Goal: Task Accomplishment & Management: Complete application form

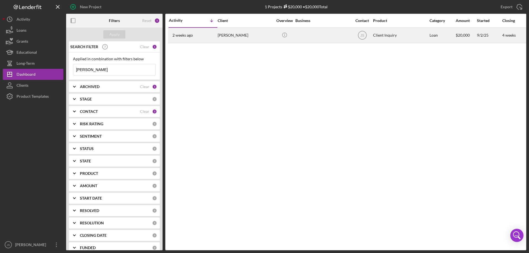
click at [314, 38] on div at bounding box center [322, 35] width 55 height 15
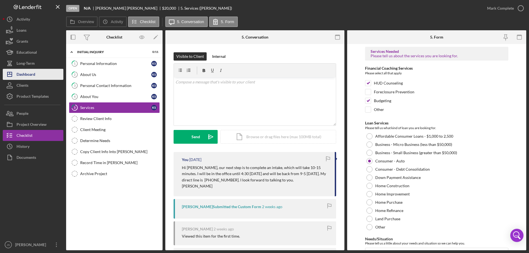
click at [33, 75] on div "Dashboard" at bounding box center [26, 75] width 19 height 12
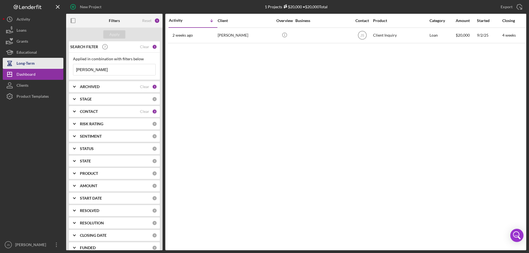
drag, startPoint x: 91, startPoint y: 71, endPoint x: 45, endPoint y: 67, distance: 47.0
click at [45, 68] on div "New Project 1 Projects $20,000 • $20,000 Total [PERSON_NAME] Export Icon/Export…" at bounding box center [264, 125] width 523 height 250
type input "[PERSON_NAME]"
click at [108, 34] on button "Apply" at bounding box center [114, 34] width 22 height 8
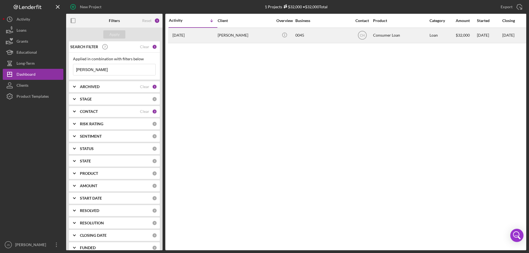
click at [326, 36] on div "0045" at bounding box center [322, 35] width 55 height 15
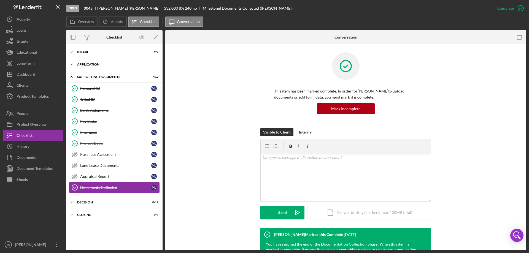
click at [71, 64] on polyline at bounding box center [72, 64] width 2 height 1
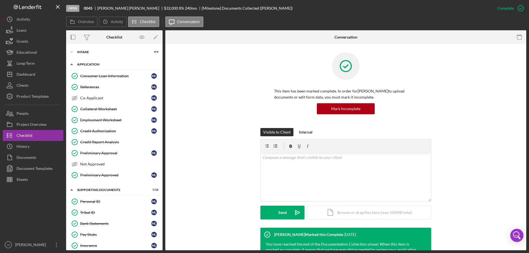
click at [71, 64] on polyline at bounding box center [72, 64] width 2 height 1
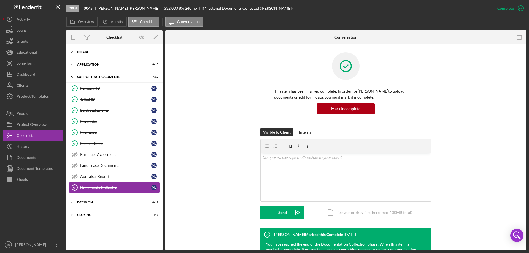
click at [71, 52] on polyline at bounding box center [72, 52] width 2 height 1
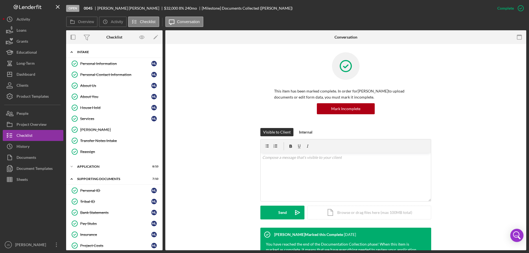
click at [71, 52] on icon "Icon/Expander" at bounding box center [71, 52] width 11 height 11
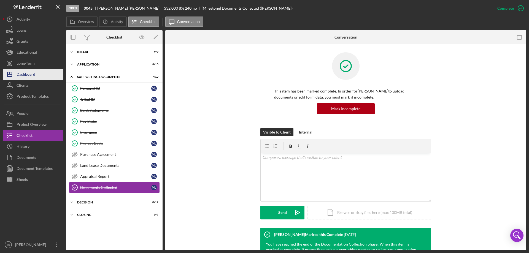
click at [36, 76] on button "Icon/Dashboard Dashboard" at bounding box center [33, 74] width 61 height 11
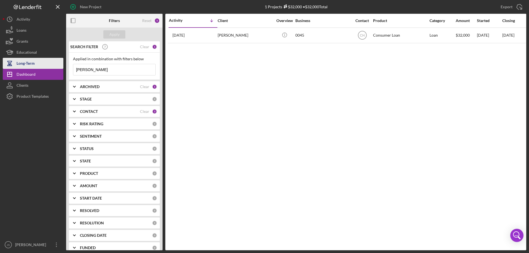
drag, startPoint x: 108, startPoint y: 69, endPoint x: 51, endPoint y: 67, distance: 56.8
click at [51, 67] on div "New Project 1 Projects $32,000 • $32,000 Total [PERSON_NAME] Export Icon/Export…" at bounding box center [264, 125] width 523 height 250
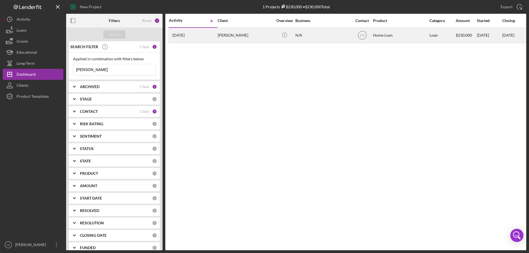
type input "[PERSON_NAME]"
click at [334, 39] on div "N/A" at bounding box center [322, 35] width 55 height 15
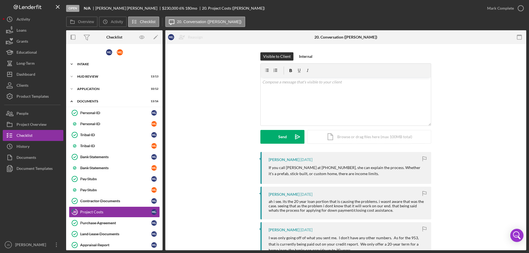
click at [76, 64] on icon "Icon/Expander" at bounding box center [71, 64] width 11 height 11
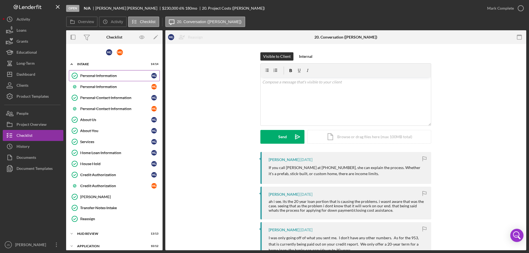
click at [104, 76] on div "Personal Information" at bounding box center [115, 76] width 71 height 4
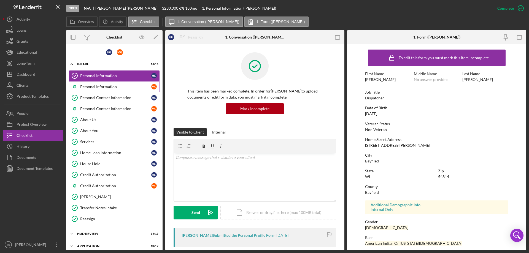
click at [99, 86] on div "Personal Information" at bounding box center [115, 87] width 71 height 4
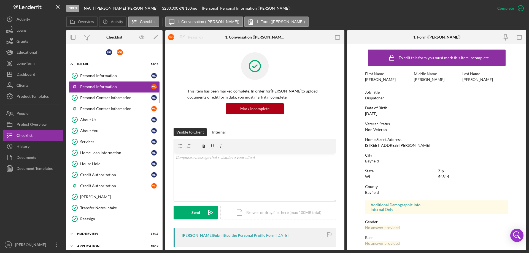
click at [96, 98] on div "Personal Contact Information" at bounding box center [115, 98] width 71 height 4
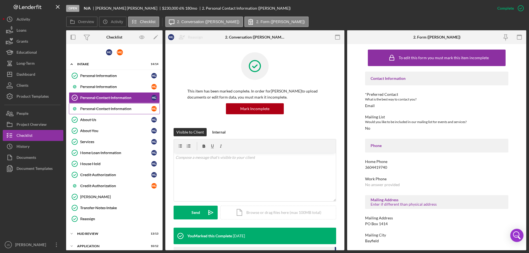
click at [99, 109] on div "Personal Contact Information" at bounding box center [115, 109] width 71 height 4
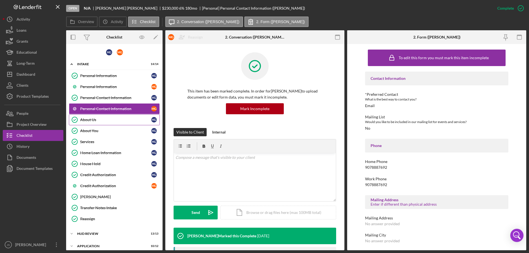
click at [93, 119] on div "About Us" at bounding box center [115, 120] width 71 height 4
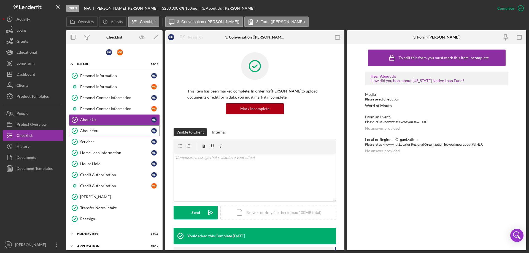
click at [90, 129] on div "About You" at bounding box center [115, 131] width 71 height 4
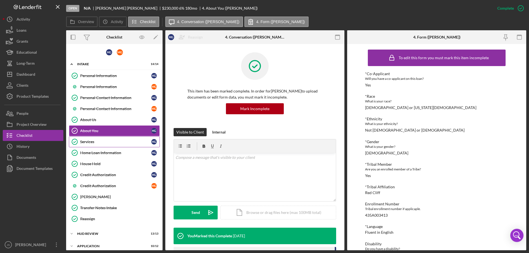
click at [93, 142] on div "Services" at bounding box center [115, 142] width 71 height 4
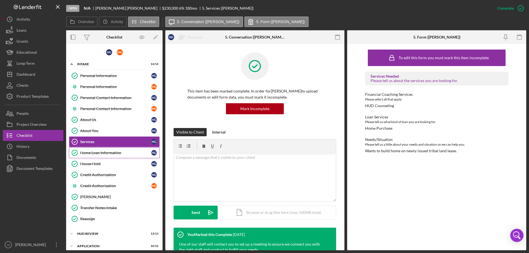
click at [101, 153] on div "Home Loan Information" at bounding box center [115, 153] width 71 height 4
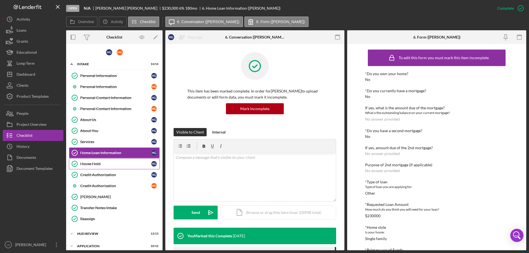
click at [102, 165] on div "House Hold" at bounding box center [115, 164] width 71 height 4
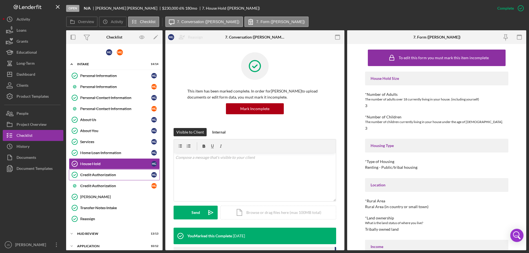
click at [125, 175] on div "Credit Authorization" at bounding box center [115, 175] width 71 height 4
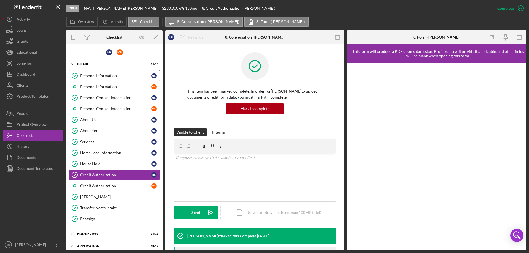
click at [90, 74] on div "Personal Information" at bounding box center [115, 76] width 71 height 4
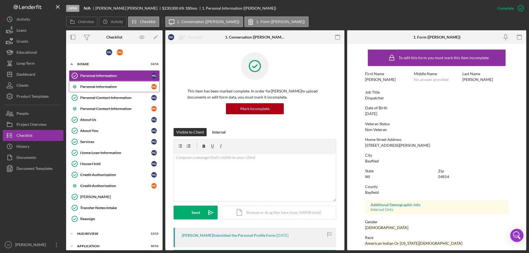
click at [89, 87] on div "Personal Information" at bounding box center [115, 87] width 71 height 4
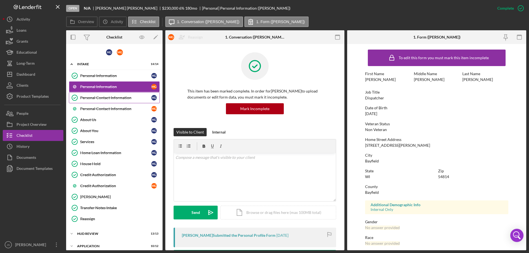
click at [89, 98] on div "Personal Contact Information" at bounding box center [115, 98] width 71 height 4
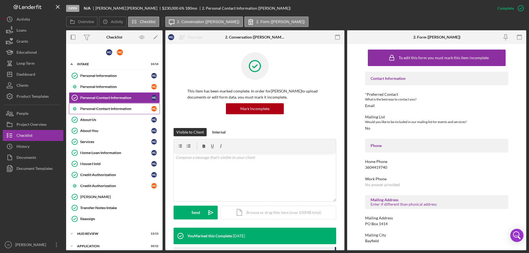
click at [90, 108] on div "Personal Contact Information" at bounding box center [115, 109] width 71 height 4
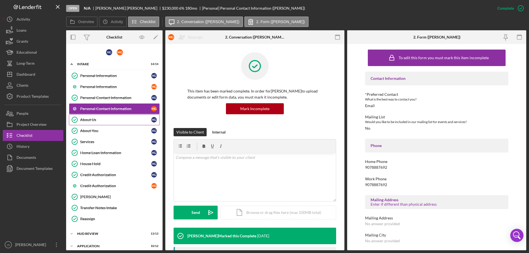
click at [89, 118] on div "About Us" at bounding box center [115, 120] width 71 height 4
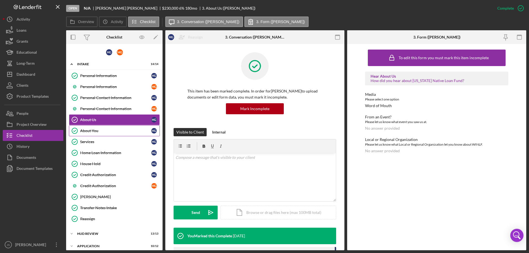
click at [89, 126] on link "About You About You H G" at bounding box center [114, 130] width 91 height 11
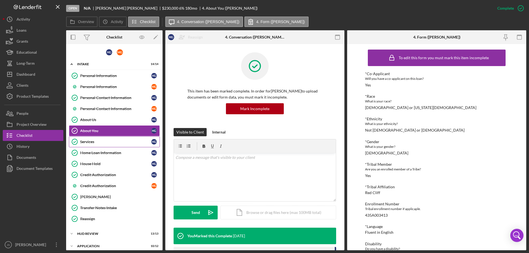
click at [90, 141] on div "Services" at bounding box center [115, 142] width 71 height 4
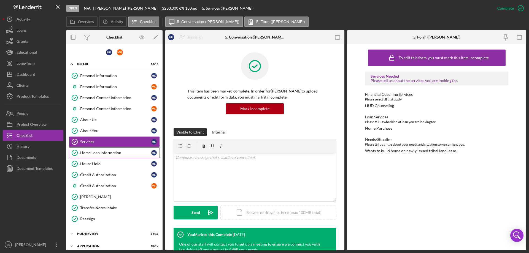
click at [95, 156] on link "Home Loan Information Home Loan Information H G" at bounding box center [114, 152] width 91 height 11
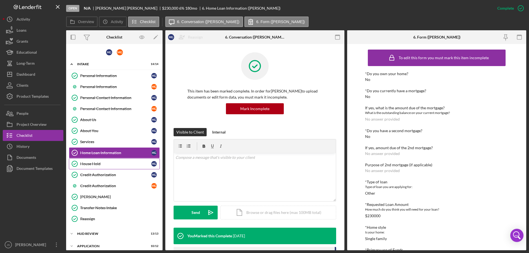
click at [105, 164] on div "House Hold" at bounding box center [115, 164] width 71 height 4
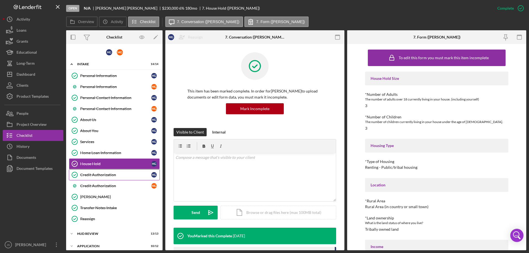
click at [105, 173] on div "Credit Authorization" at bounding box center [115, 175] width 71 height 4
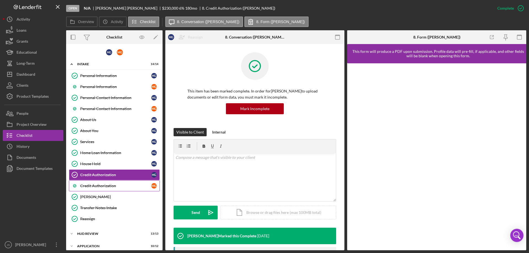
click at [105, 182] on link "Credit Authorization M G" at bounding box center [114, 185] width 91 height 11
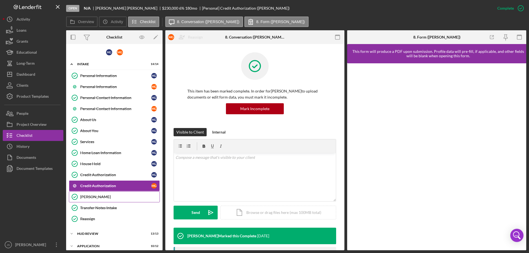
click at [99, 194] on link "[PERSON_NAME]" at bounding box center [114, 196] width 91 height 11
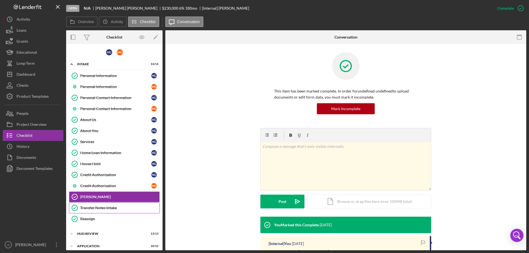
click at [101, 208] on div "Transfer Notes Intake" at bounding box center [119, 208] width 79 height 4
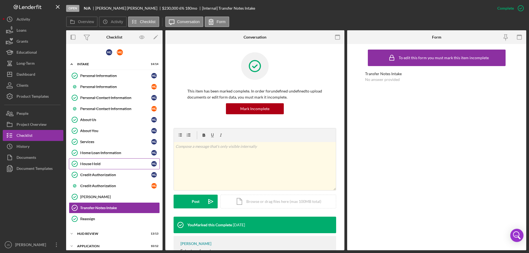
click at [110, 163] on div "House Hold" at bounding box center [115, 164] width 71 height 4
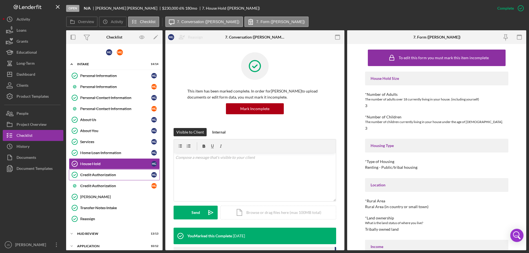
click at [122, 174] on div "Credit Authorization" at bounding box center [115, 175] width 71 height 4
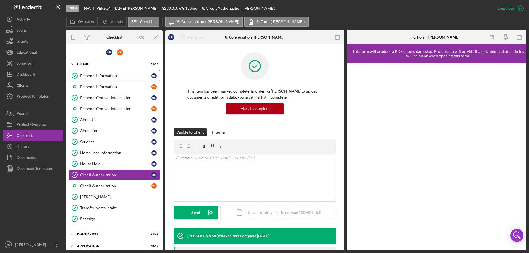
click at [127, 74] on div "Personal Information" at bounding box center [115, 76] width 71 height 4
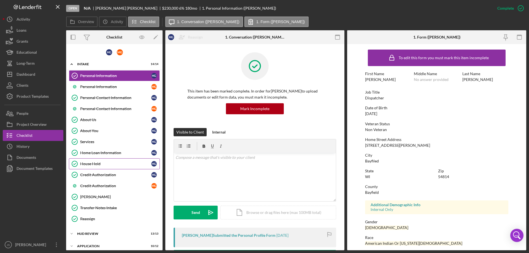
click at [129, 164] on div "House Hold" at bounding box center [115, 164] width 71 height 4
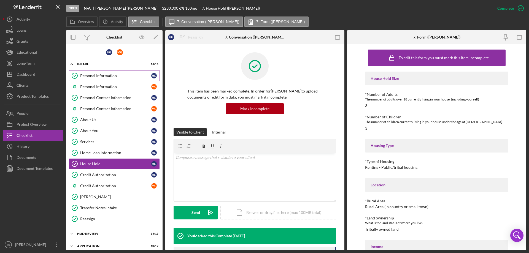
click at [130, 75] on div "Personal Information" at bounding box center [115, 76] width 71 height 4
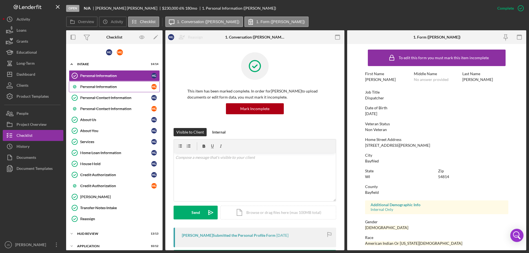
click at [128, 87] on div "Personal Information" at bounding box center [115, 87] width 71 height 4
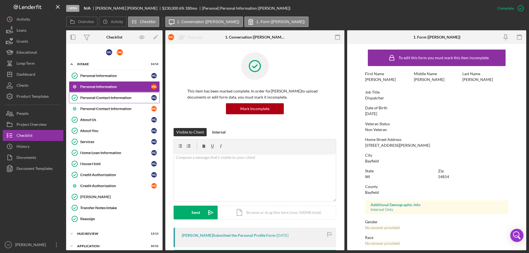
click at [133, 99] on div "Personal Contact Information" at bounding box center [115, 98] width 71 height 4
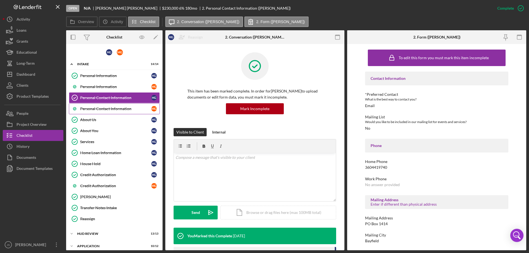
click at [137, 108] on div "Personal Contact Information" at bounding box center [115, 109] width 71 height 4
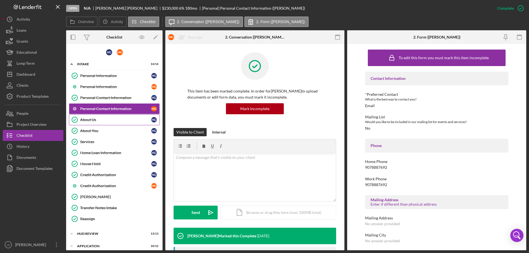
click at [131, 120] on div "About Us" at bounding box center [115, 120] width 71 height 4
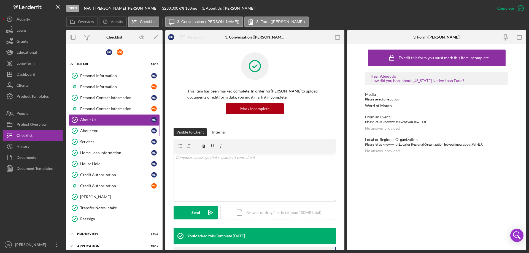
click at [130, 130] on div "About You" at bounding box center [115, 131] width 71 height 4
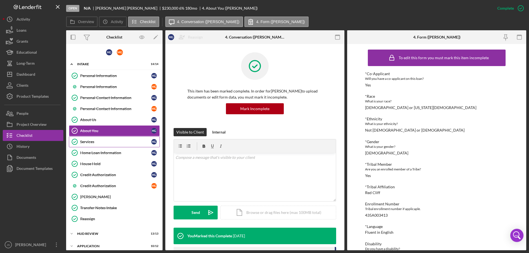
click at [128, 141] on div "Services" at bounding box center [115, 142] width 71 height 4
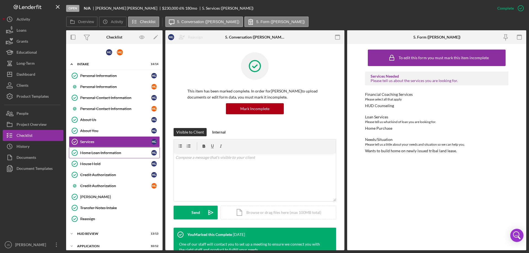
click at [132, 152] on div "Home Loan Information" at bounding box center [115, 153] width 71 height 4
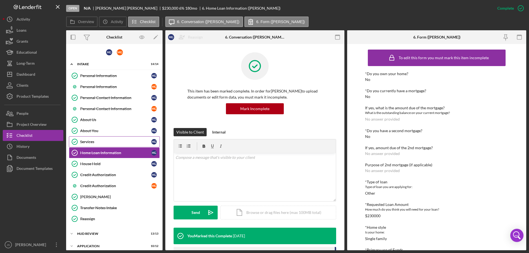
click at [132, 143] on div "Services" at bounding box center [115, 142] width 71 height 4
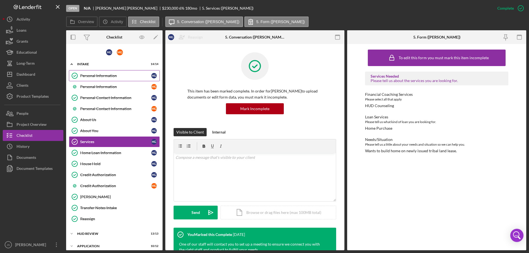
click at [138, 74] on div "Personal Information" at bounding box center [115, 76] width 71 height 4
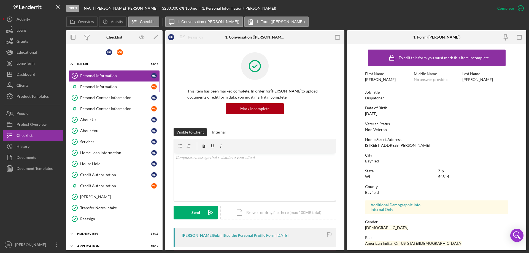
click at [130, 88] on div "Personal Information" at bounding box center [115, 87] width 71 height 4
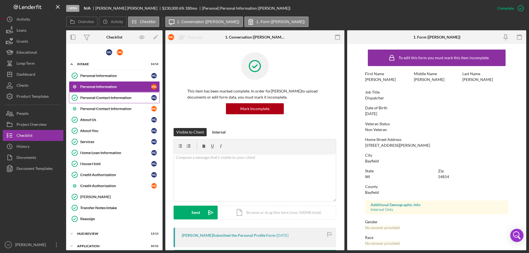
click at [133, 98] on div "Personal Contact Information" at bounding box center [115, 98] width 71 height 4
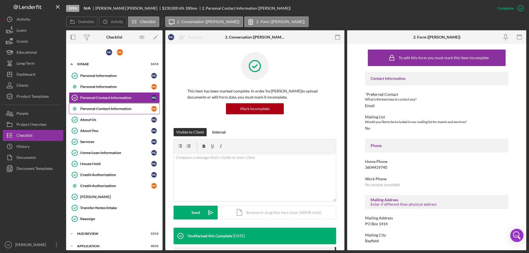
click at [136, 108] on div "Personal Contact Information" at bounding box center [115, 109] width 71 height 4
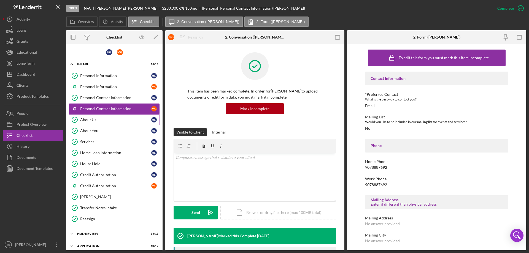
click at [131, 118] on div "About Us" at bounding box center [115, 120] width 71 height 4
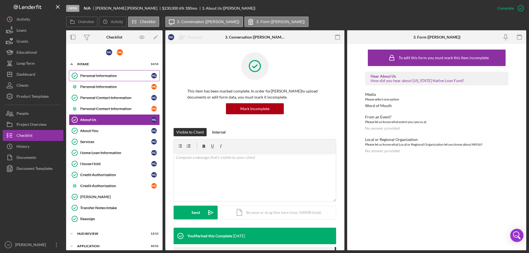
click at [129, 77] on div "Personal Information" at bounding box center [115, 76] width 71 height 4
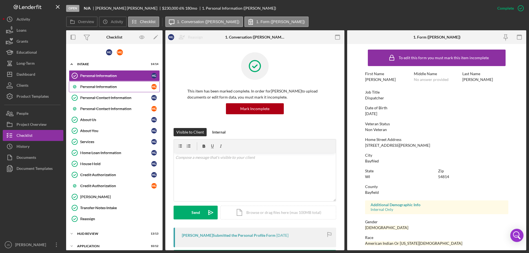
click at [124, 86] on div "Personal Information" at bounding box center [115, 87] width 71 height 4
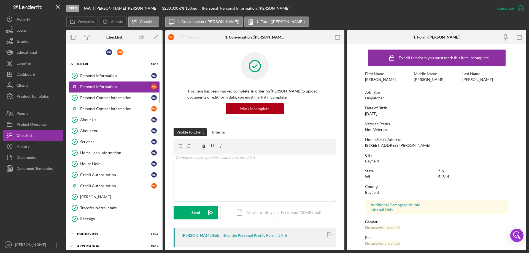
click at [125, 96] on div "Personal Contact Information" at bounding box center [115, 98] width 71 height 4
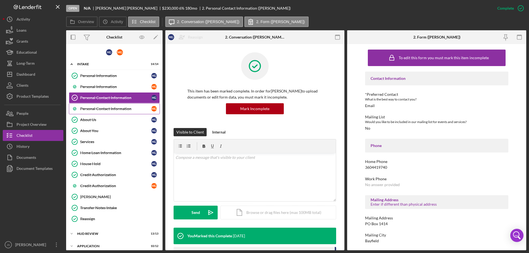
click at [119, 109] on div "Personal Contact Information" at bounding box center [115, 109] width 71 height 4
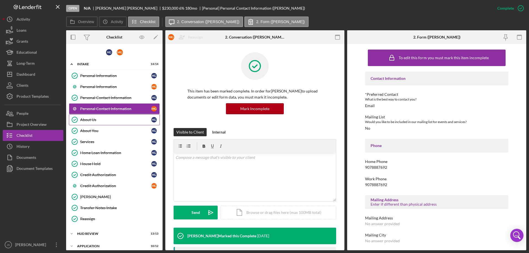
click at [109, 120] on div "About Us" at bounding box center [115, 120] width 71 height 4
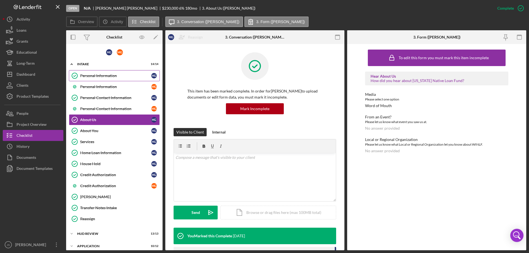
click at [132, 75] on div "Personal Information" at bounding box center [115, 76] width 71 height 4
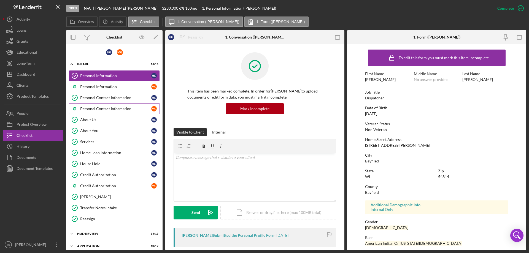
click at [115, 109] on div "Personal Contact Information" at bounding box center [115, 109] width 71 height 4
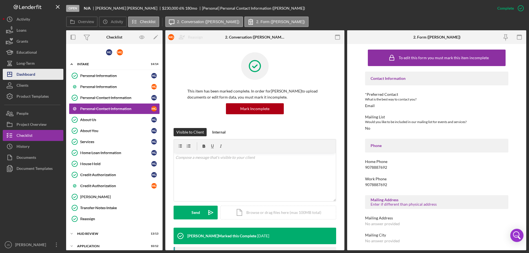
click at [30, 75] on div "Dashboard" at bounding box center [26, 75] width 19 height 12
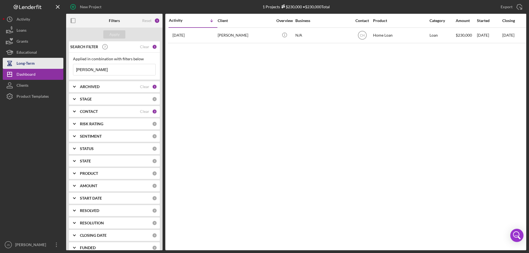
drag, startPoint x: 94, startPoint y: 69, endPoint x: 31, endPoint y: 66, distance: 62.9
click at [32, 66] on div "New Project 1 Projects $230,000 • $230,000 Total [PERSON_NAME] Export Icon/Expo…" at bounding box center [264, 125] width 523 height 250
type input "[PERSON_NAME]"
click at [118, 34] on div "Apply" at bounding box center [114, 34] width 10 height 8
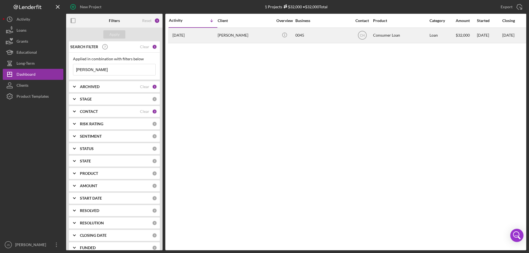
click at [260, 37] on div "[PERSON_NAME]" at bounding box center [245, 35] width 55 height 15
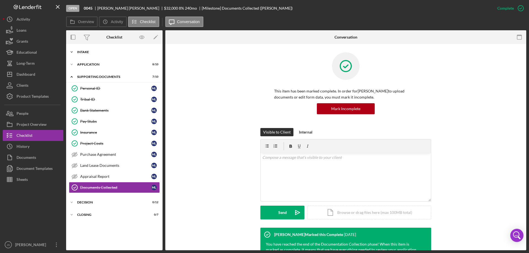
click at [72, 50] on icon "Icon/Expander" at bounding box center [71, 52] width 11 height 11
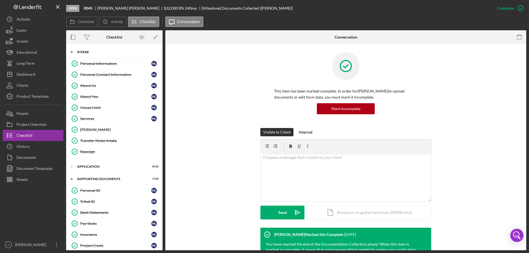
click at [71, 51] on icon "Icon/Expander" at bounding box center [71, 52] width 11 height 11
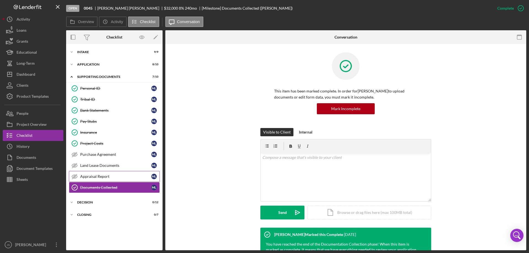
click at [98, 177] on div "Appraisal Report" at bounding box center [115, 176] width 71 height 4
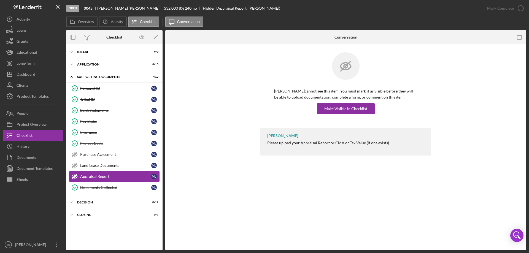
drag, startPoint x: 349, startPoint y: 63, endPoint x: 350, endPoint y: 82, distance: 19.0
click at [349, 64] on g at bounding box center [345, 66] width 11 height 9
click at [337, 111] on div "Make Visible in Checklist" at bounding box center [345, 108] width 43 height 11
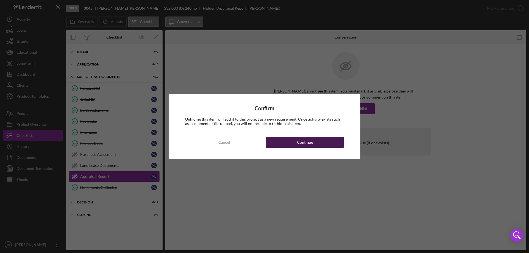
click at [311, 144] on div "Continue" at bounding box center [305, 142] width 16 height 11
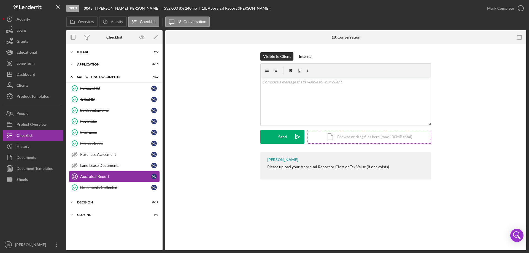
click at [360, 137] on div "Icon/Document Browse or drag files here (max 100MB total) Tap to choose files o…" at bounding box center [369, 137] width 124 height 14
click at [280, 137] on div "Upload" at bounding box center [282, 137] width 12 height 14
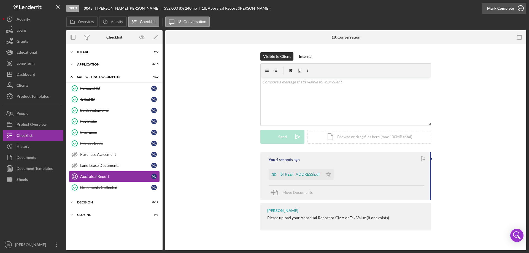
drag, startPoint x: 519, startPoint y: 9, endPoint x: 516, endPoint y: 8, distance: 3.3
click at [519, 8] on icon "button" at bounding box center [521, 8] width 14 height 14
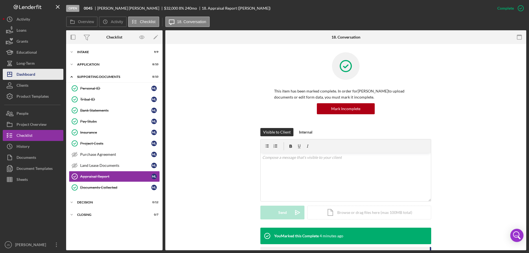
click at [26, 74] on div "Dashboard" at bounding box center [26, 75] width 19 height 12
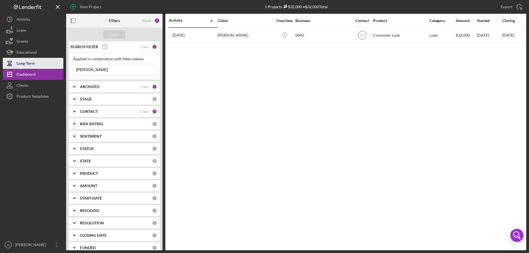
drag, startPoint x: 78, startPoint y: 68, endPoint x: 34, endPoint y: 59, distance: 44.5
click at [34, 60] on div "New Project 1 Projects $32,000 • $32,000 Total lope Export Icon/Export Filters …" at bounding box center [264, 125] width 523 height 250
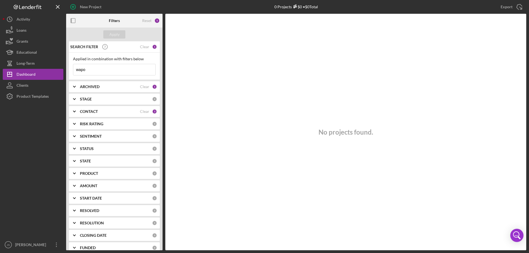
click at [91, 71] on input "wapo" at bounding box center [114, 69] width 82 height 11
click at [87, 70] on input "wapo" at bounding box center [114, 69] width 82 height 11
type input "w"
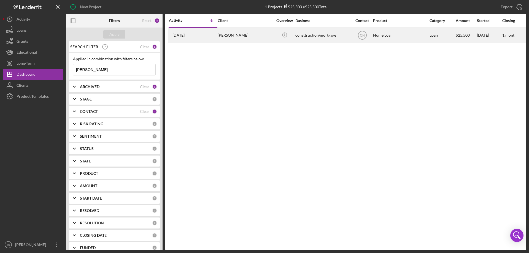
type input "[PERSON_NAME]"
click at [198, 38] on div "[DATE] [PERSON_NAME]" at bounding box center [193, 35] width 48 height 15
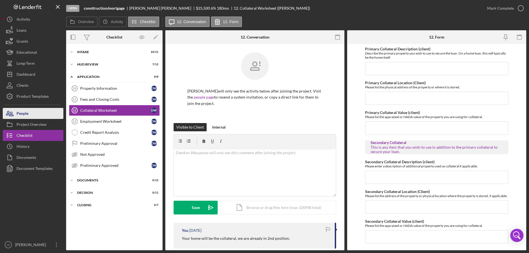
click at [28, 112] on div "People" at bounding box center [23, 114] width 12 height 12
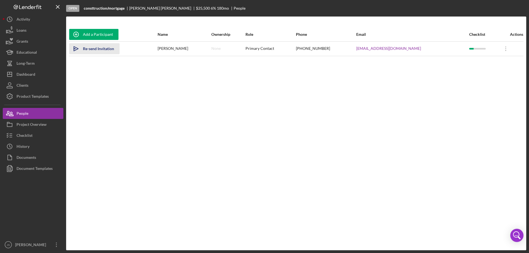
click at [95, 48] on div "Re-send Invitation" at bounding box center [98, 48] width 31 height 11
click at [152, 53] on div "Icon/icon-invite-send Sent" at bounding box center [112, 49] width 86 height 14
drag, startPoint x: 24, startPoint y: 134, endPoint x: 44, endPoint y: 135, distance: 19.3
click at [25, 134] on div "Checklist" at bounding box center [25, 136] width 16 height 12
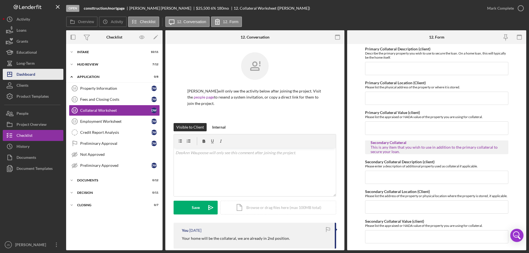
click at [36, 71] on button "Icon/Dashboard Dashboard" at bounding box center [33, 74] width 61 height 11
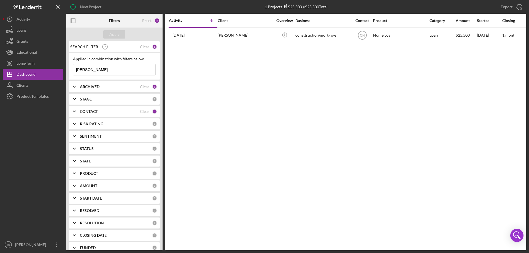
drag, startPoint x: 85, startPoint y: 69, endPoint x: 67, endPoint y: 67, distance: 18.8
click at [67, 67] on div "SEARCH FILTER Clear 1 Applied in combination with filters below [PERSON_NAME] I…" at bounding box center [114, 145] width 96 height 209
type input "n"
click at [118, 31] on div "Apply" at bounding box center [114, 34] width 10 height 8
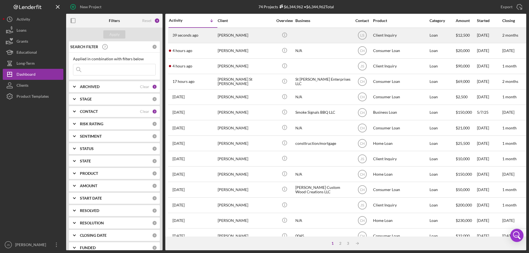
click at [253, 38] on div "[PERSON_NAME]" at bounding box center [245, 35] width 55 height 15
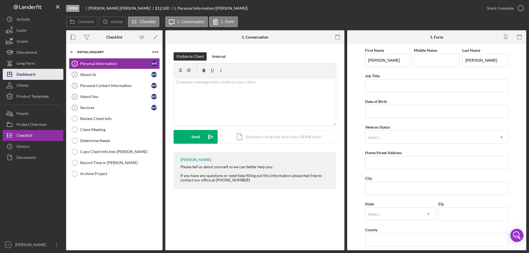
click at [31, 75] on div "Dashboard" at bounding box center [26, 75] width 19 height 12
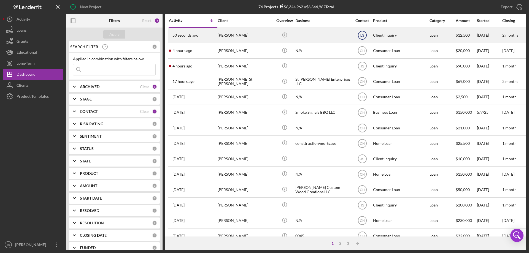
click at [361, 34] on text "LS" at bounding box center [362, 36] width 4 height 4
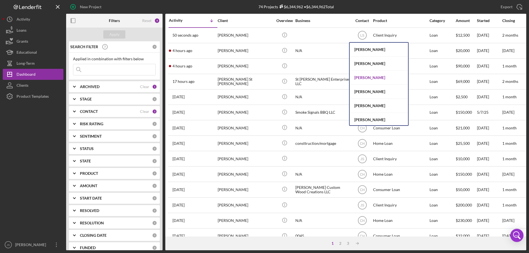
click at [366, 77] on div "[PERSON_NAME]" at bounding box center [379, 78] width 58 height 14
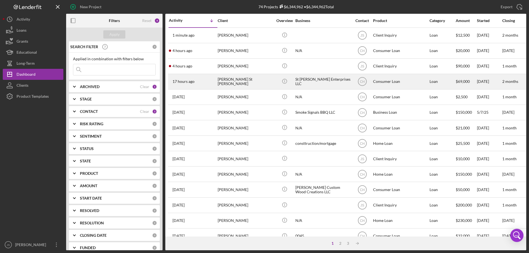
click at [266, 85] on div "[PERSON_NAME] St [PERSON_NAME]" at bounding box center [245, 81] width 55 height 15
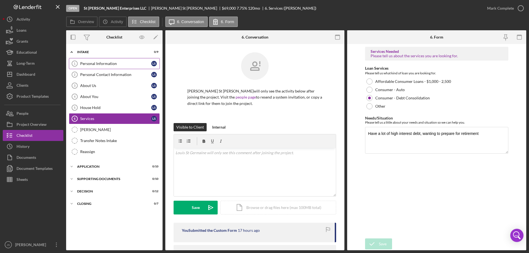
click at [113, 64] on div "Personal Information" at bounding box center [115, 63] width 71 height 4
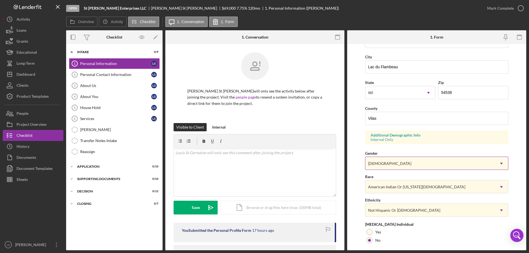
scroll to position [161, 0]
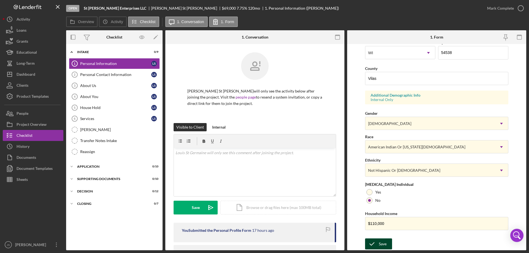
click at [383, 244] on div "Save" at bounding box center [383, 244] width 8 height 11
click at [521, 7] on icon "button" at bounding box center [521, 8] width 14 height 14
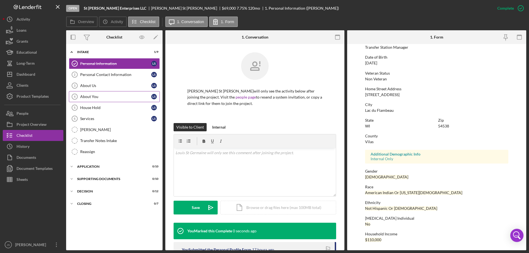
scroll to position [51, 0]
click at [112, 73] on div "Personal Contact Information" at bounding box center [115, 74] width 71 height 4
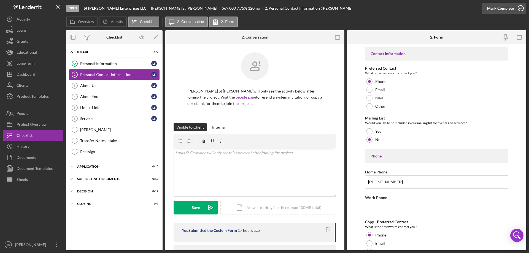
click at [520, 8] on icon "button" at bounding box center [521, 8] width 14 height 14
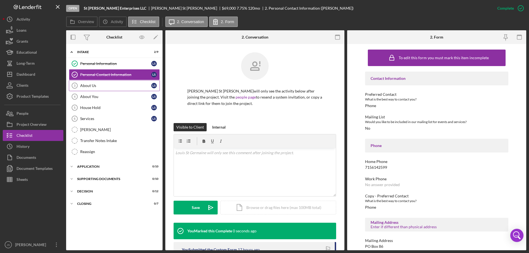
click at [104, 86] on div "About Us" at bounding box center [115, 85] width 71 height 4
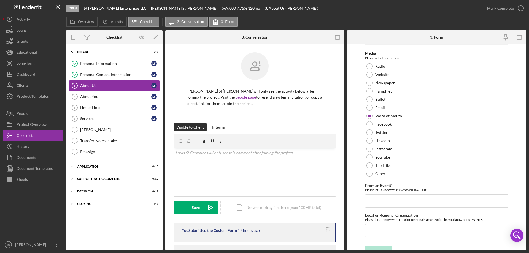
scroll to position [23, 0]
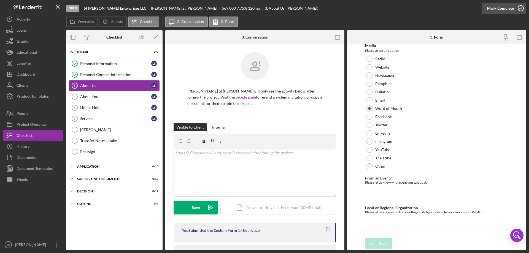
click at [519, 9] on icon "button" at bounding box center [521, 8] width 14 height 14
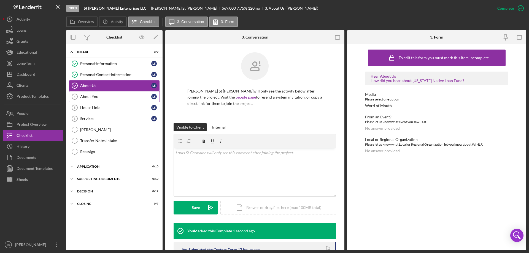
click at [108, 95] on div "About You" at bounding box center [115, 96] width 71 height 4
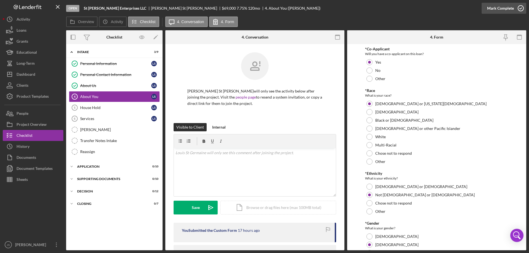
click at [520, 9] on polyline "button" at bounding box center [521, 8] width 2 height 1
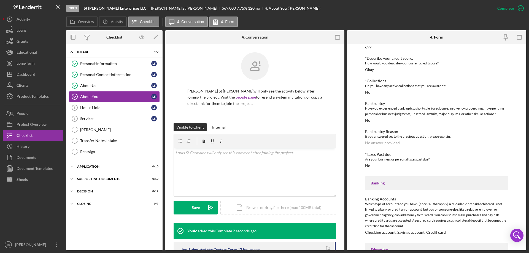
scroll to position [500, 0]
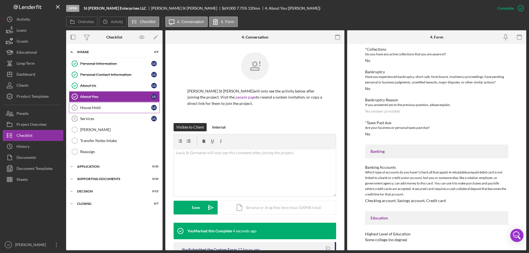
click at [105, 109] on div "House Hold" at bounding box center [115, 108] width 71 height 4
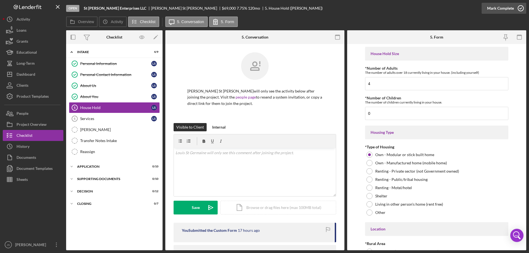
click at [520, 8] on icon "button" at bounding box center [521, 8] width 14 height 14
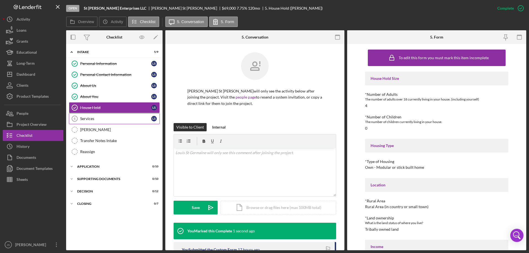
click at [104, 118] on div "Services" at bounding box center [115, 119] width 71 height 4
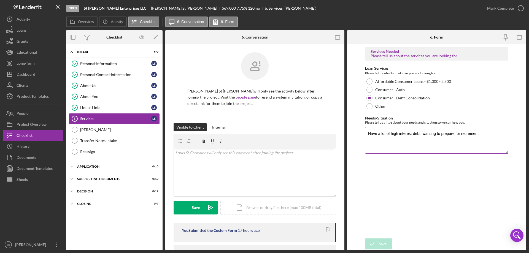
click at [480, 134] on textarea "Have a lot of high interest debt, wanting to prepare for retirement" at bounding box center [436, 140] width 143 height 26
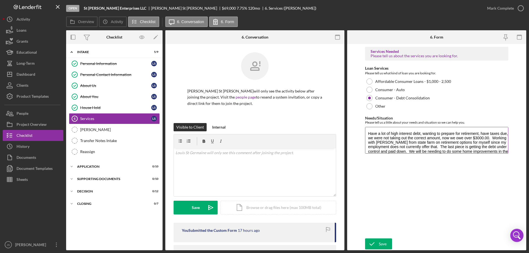
click at [368, 142] on textarea "Have a lot of high interest debt, wanting to prepare for retirement, have taxes…" at bounding box center [436, 140] width 143 height 26
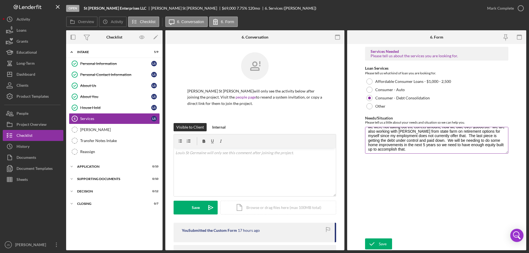
click at [401, 150] on textarea "Have a lot of high interest debt, wanting to prepare for retirement, have taxes…" at bounding box center [436, 140] width 143 height 26
type textarea "Have a lot of high interest debt, wanting to prepare for retirement, have taxes…"
click at [378, 245] on icon "submit" at bounding box center [372, 244] width 14 height 14
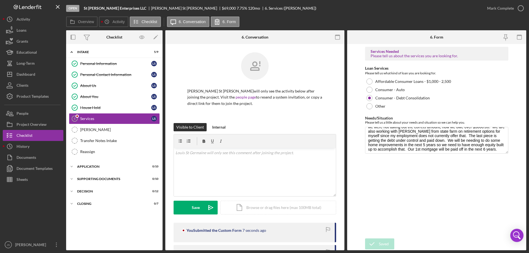
click at [387, 187] on div "Services Needed Please tell us about the services you are looking for. Loan Ser…" at bounding box center [436, 141] width 143 height 189
click at [287, 157] on div "v Color teal Color pink Remove color Add row above Add row below Add column bef…" at bounding box center [255, 172] width 162 height 48
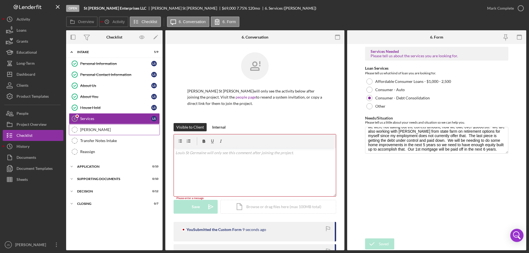
click at [94, 129] on div "[PERSON_NAME]" at bounding box center [119, 130] width 79 height 4
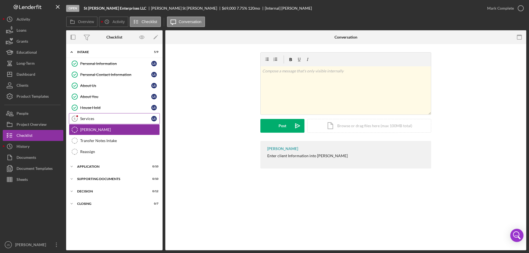
click at [101, 117] on div "Services" at bounding box center [115, 119] width 71 height 4
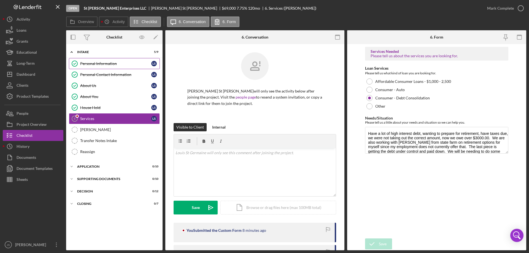
click at [131, 62] on div "Personal Information" at bounding box center [115, 63] width 71 height 4
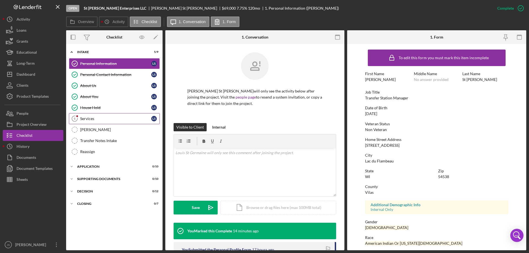
click at [104, 118] on div "Services" at bounding box center [115, 119] width 71 height 4
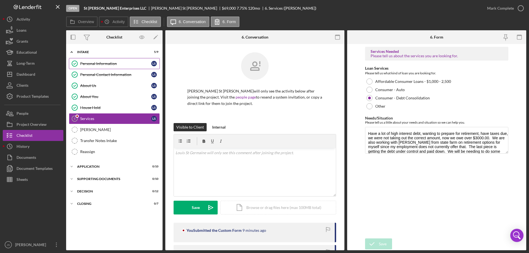
click at [131, 63] on div "Personal Information" at bounding box center [115, 63] width 71 height 4
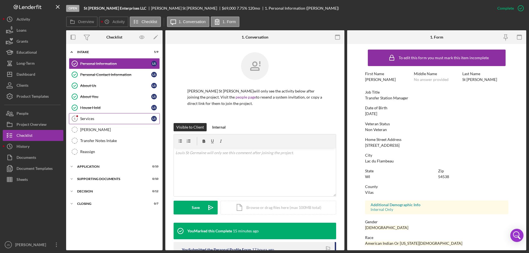
click at [97, 121] on div "Services" at bounding box center [115, 119] width 71 height 4
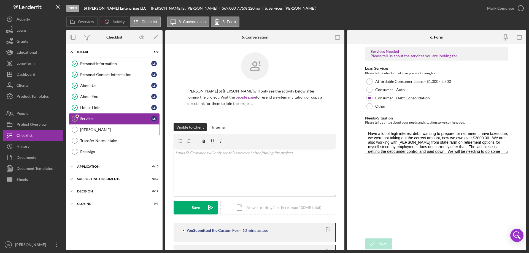
click at [98, 130] on div "[PERSON_NAME]" at bounding box center [119, 130] width 79 height 4
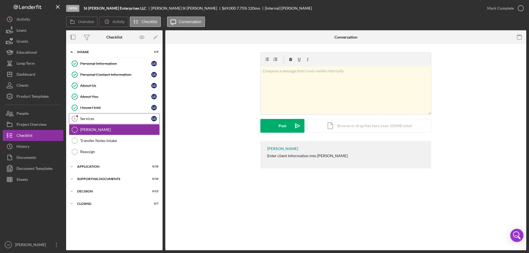
click at [106, 118] on div "Services" at bounding box center [115, 119] width 71 height 4
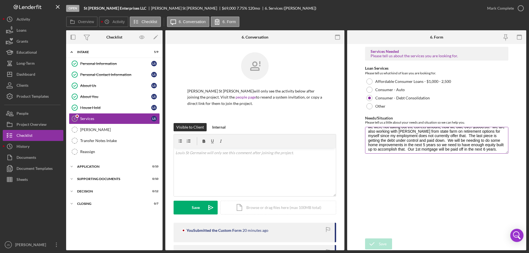
scroll to position [13, 0]
click at [99, 131] on div "[PERSON_NAME]" at bounding box center [119, 130] width 79 height 4
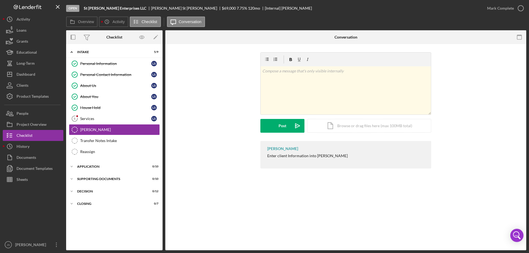
drag, startPoint x: 519, startPoint y: 7, endPoint x: 467, endPoint y: 30, distance: 57.1
click at [0, 0] on icon "button" at bounding box center [0, 0] width 0 height 0
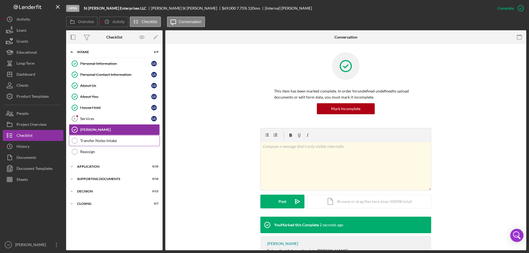
click at [123, 140] on div "Transfer Notes Intake" at bounding box center [119, 141] width 79 height 4
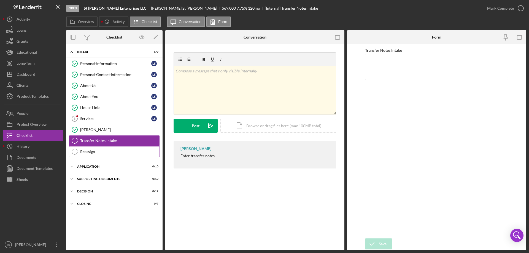
click at [119, 154] on link "Reassign Reassign" at bounding box center [114, 151] width 91 height 11
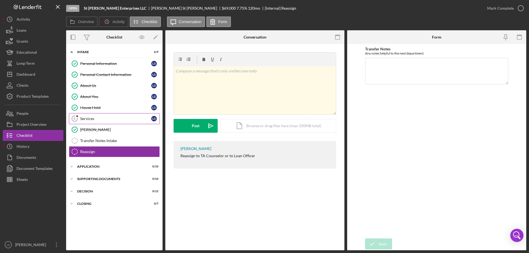
click at [109, 120] on div "Services" at bounding box center [115, 119] width 71 height 4
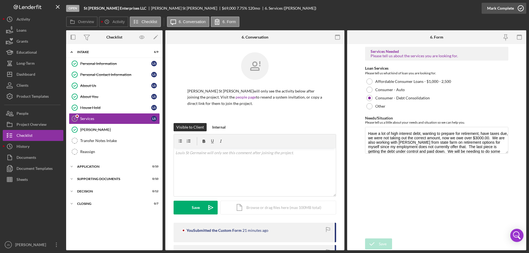
drag, startPoint x: 522, startPoint y: 7, endPoint x: 516, endPoint y: 13, distance: 8.4
click at [522, 7] on icon "button" at bounding box center [521, 8] width 14 height 14
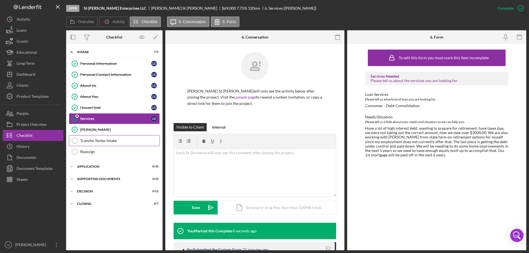
click at [117, 139] on div "Transfer Notes Intake" at bounding box center [119, 141] width 79 height 4
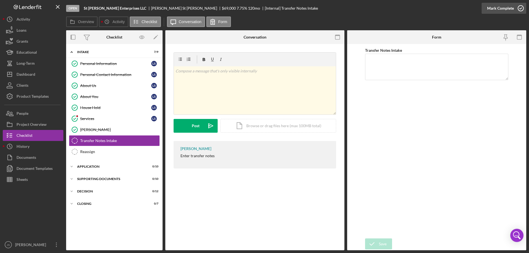
click at [519, 9] on icon "button" at bounding box center [521, 8] width 14 height 14
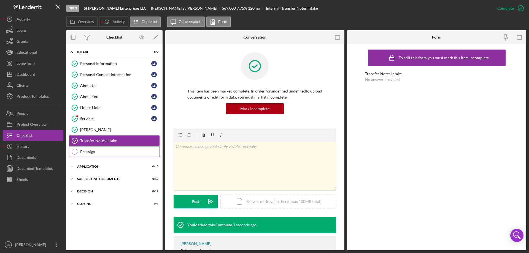
click at [113, 153] on div "Reassign" at bounding box center [119, 152] width 79 height 4
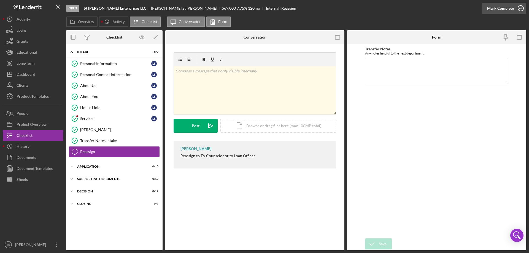
click at [520, 7] on icon "button" at bounding box center [521, 8] width 14 height 14
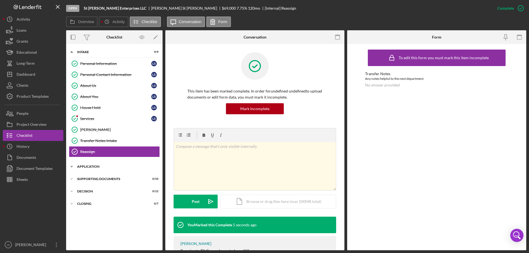
click at [73, 166] on icon "Icon/Expander" at bounding box center [71, 166] width 11 height 11
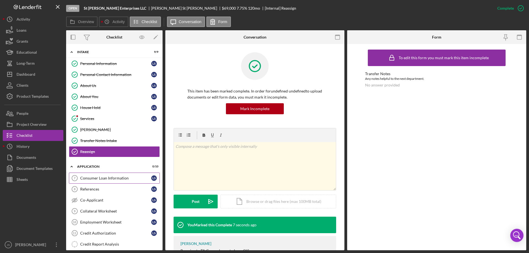
click at [85, 176] on div "Consumer Loan Information" at bounding box center [115, 178] width 71 height 4
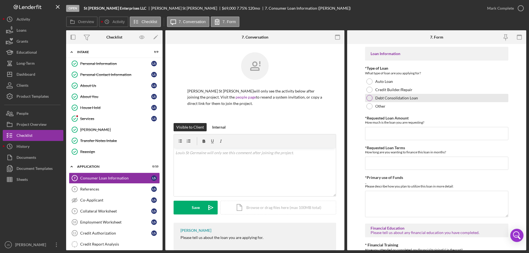
click at [370, 98] on div at bounding box center [369, 98] width 6 height 6
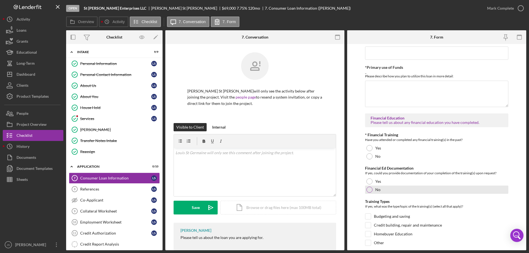
scroll to position [138, 0]
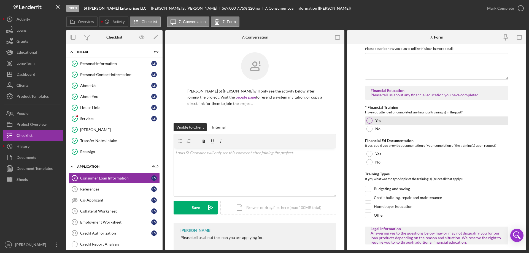
click at [369, 120] on div at bounding box center [369, 121] width 6 height 6
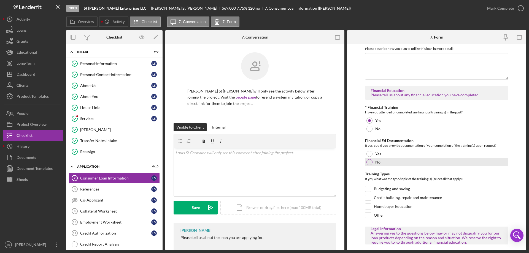
click at [368, 163] on div at bounding box center [369, 162] width 6 height 6
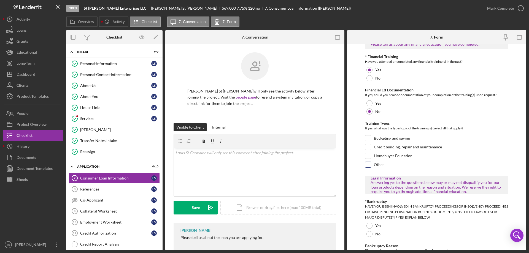
scroll to position [193, 0]
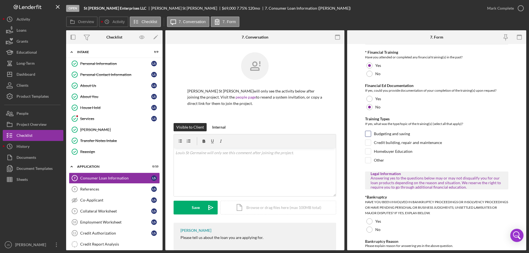
click at [368, 134] on input "Budgeting and saving" at bounding box center [368, 134] width 6 height 6
checkbox input "true"
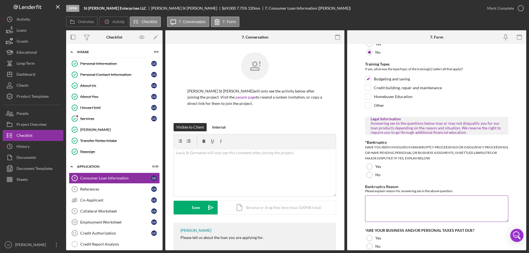
scroll to position [248, 0]
click at [369, 175] on div at bounding box center [369, 175] width 6 height 6
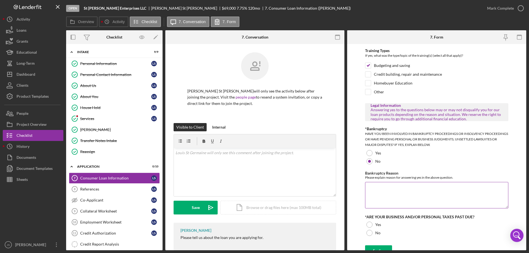
scroll to position [268, 0]
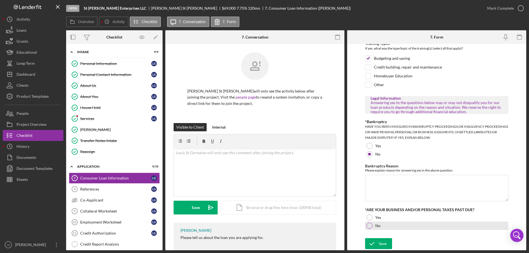
click at [370, 225] on div at bounding box center [369, 226] width 6 height 6
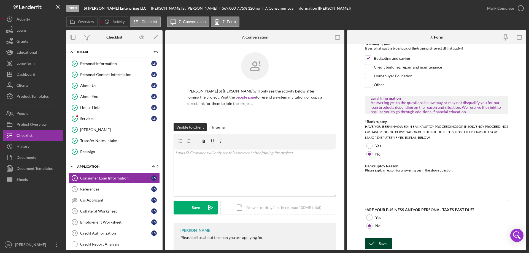
click at [379, 242] on div "Save" at bounding box center [383, 243] width 8 height 11
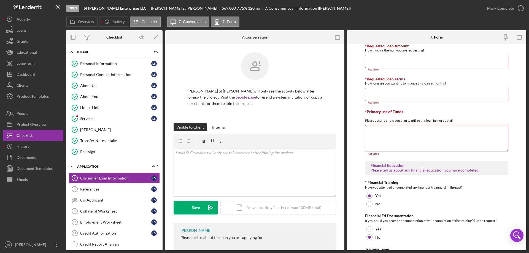
scroll to position [72, 0]
click at [98, 187] on div "References" at bounding box center [115, 189] width 71 height 4
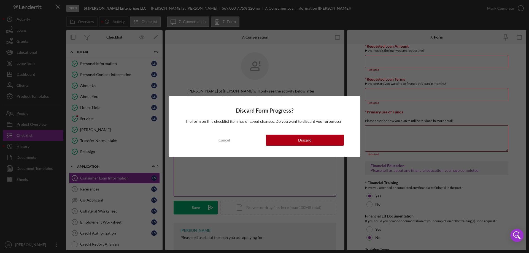
click at [224, 139] on div "Cancel" at bounding box center [224, 140] width 12 height 11
